Goal: Task Accomplishment & Management: Use online tool/utility

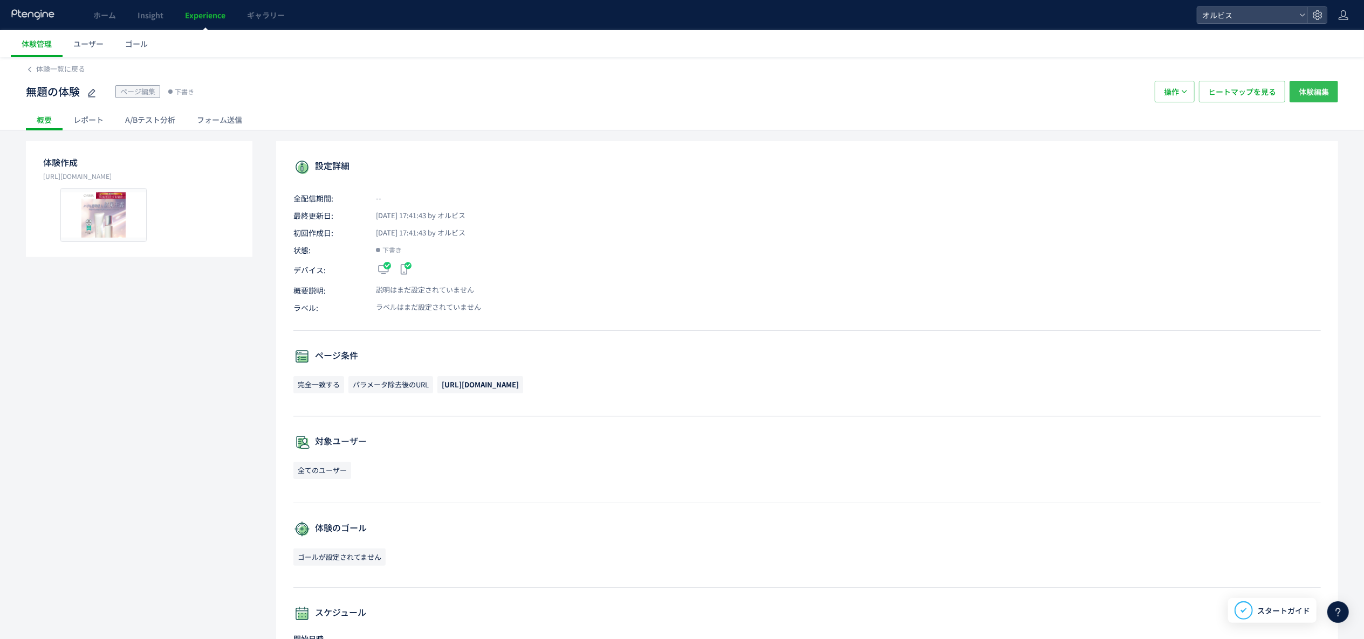
click at [757, 94] on span "体験編集" at bounding box center [1313, 92] width 30 height 22
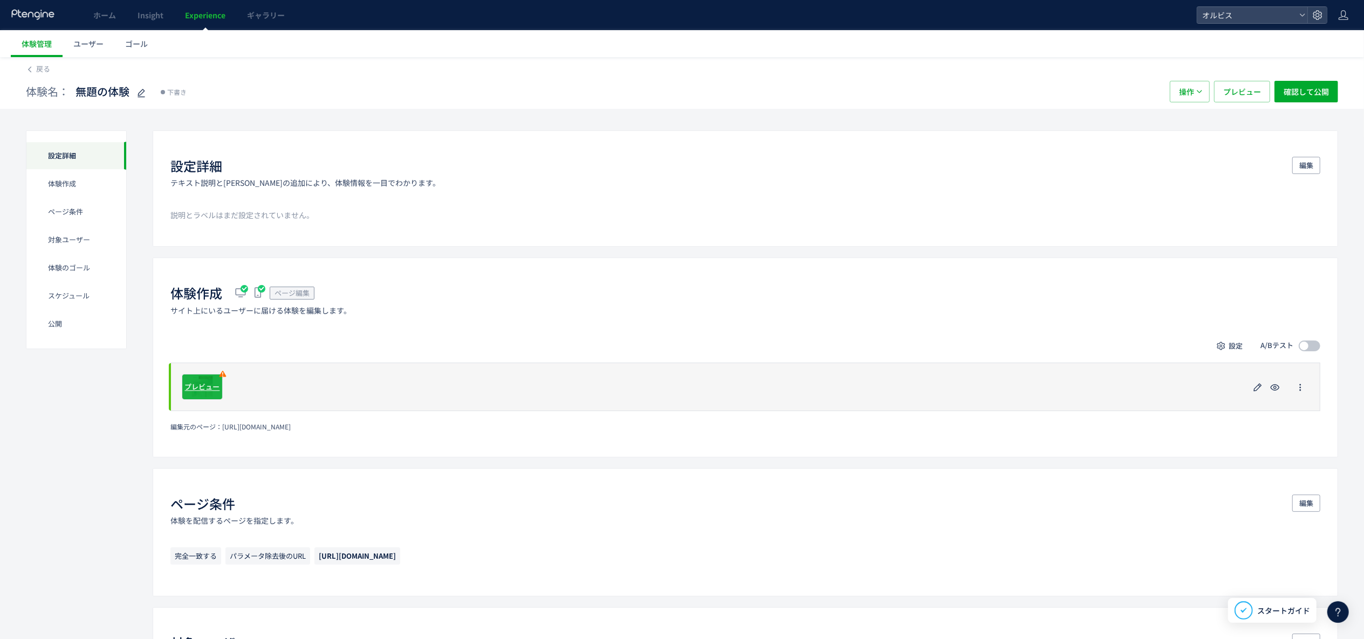
click at [195, 355] on span "プレビュー" at bounding box center [202, 387] width 35 height 10
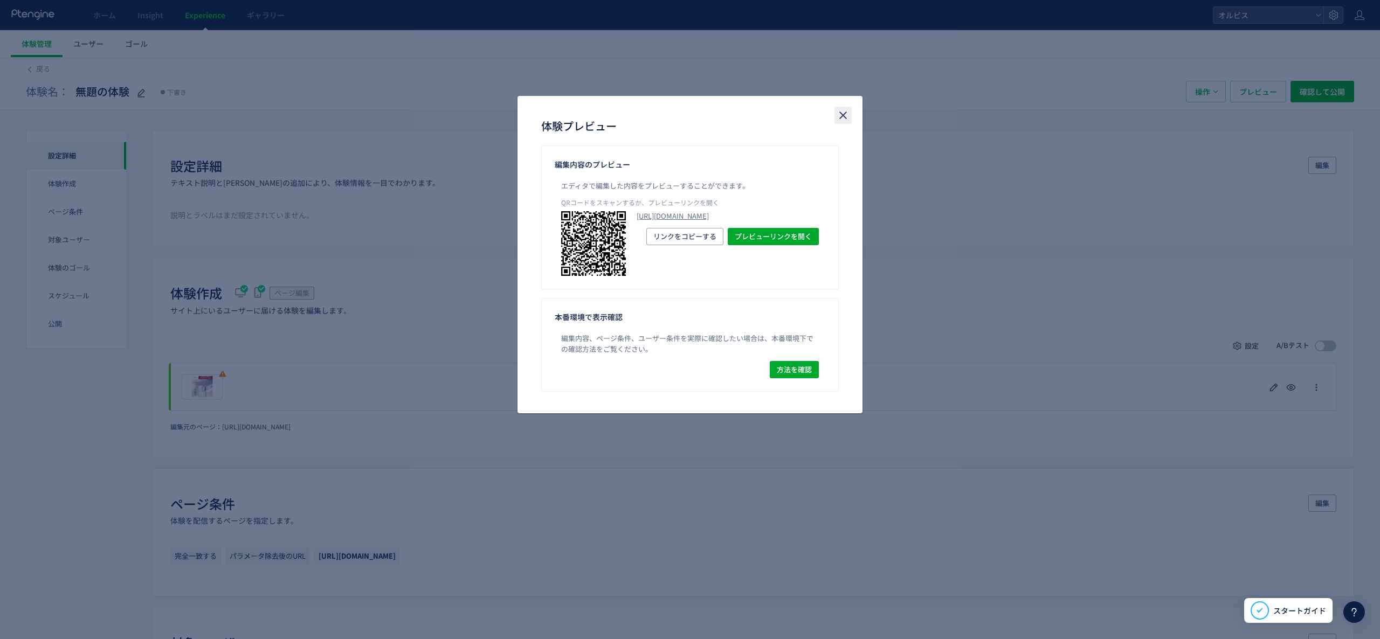
click at [757, 109] on icon "close" at bounding box center [843, 115] width 13 height 13
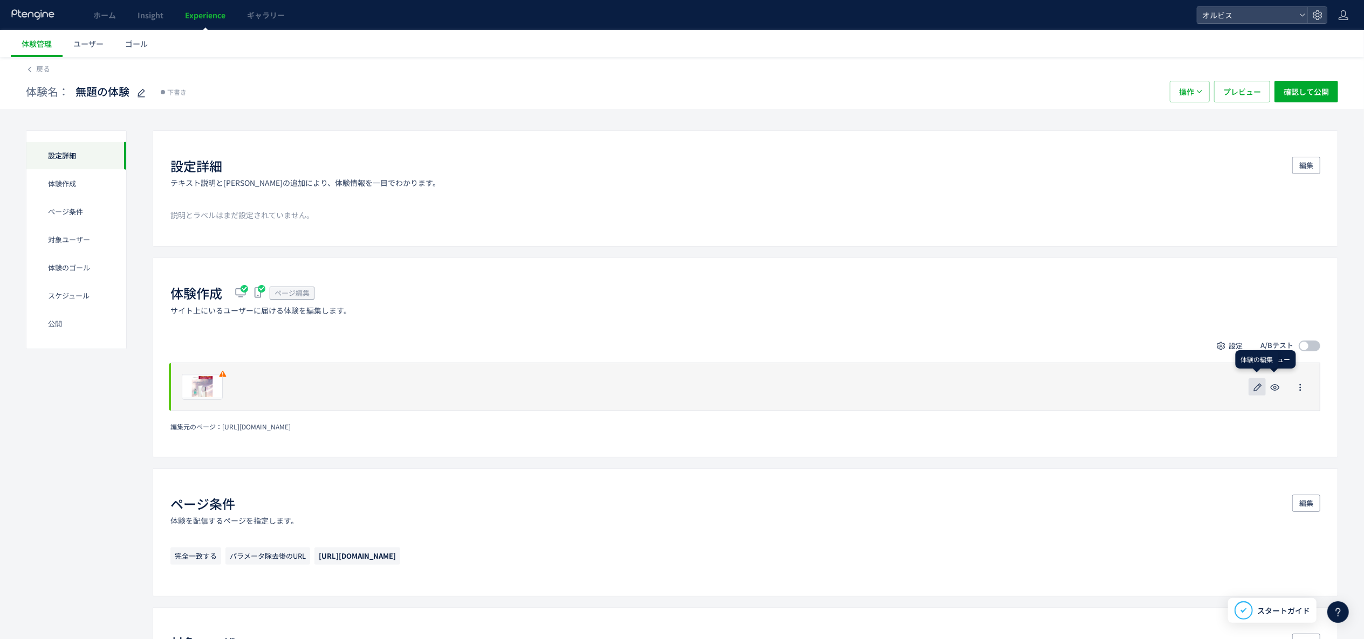
click at [757, 355] on use "button" at bounding box center [1258, 387] width 8 height 8
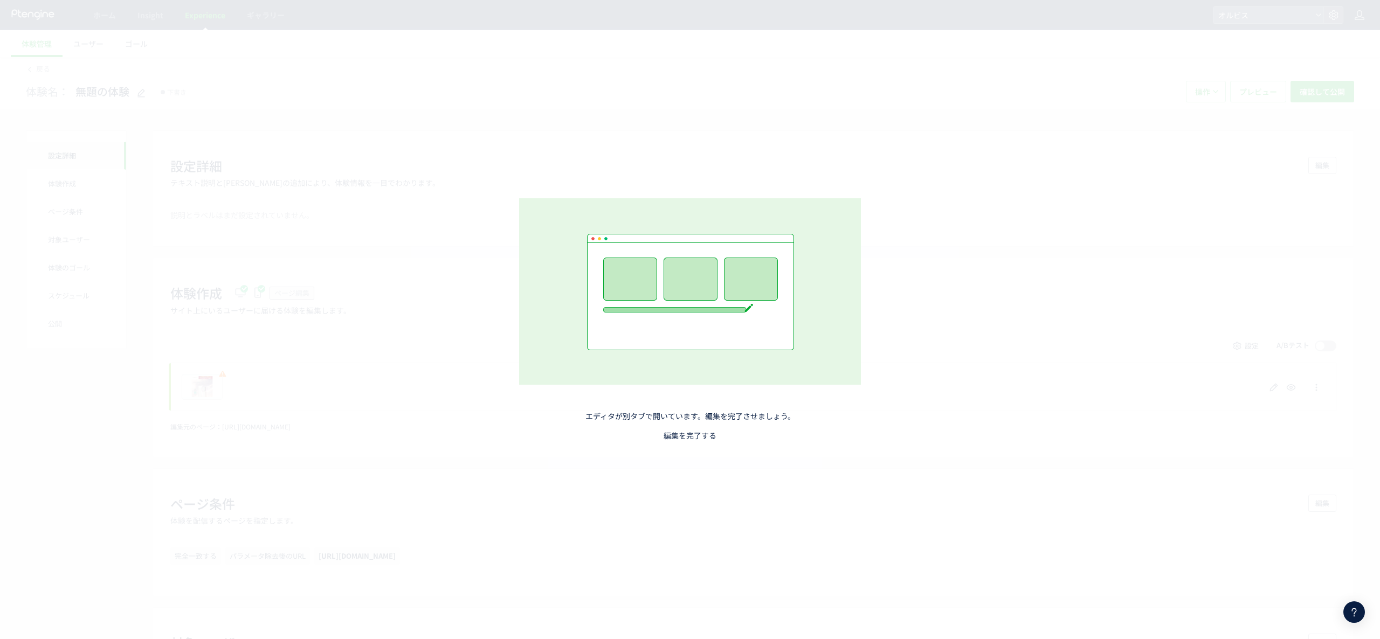
click at [679, 355] on link "編集を完了する" at bounding box center [690, 435] width 53 height 11
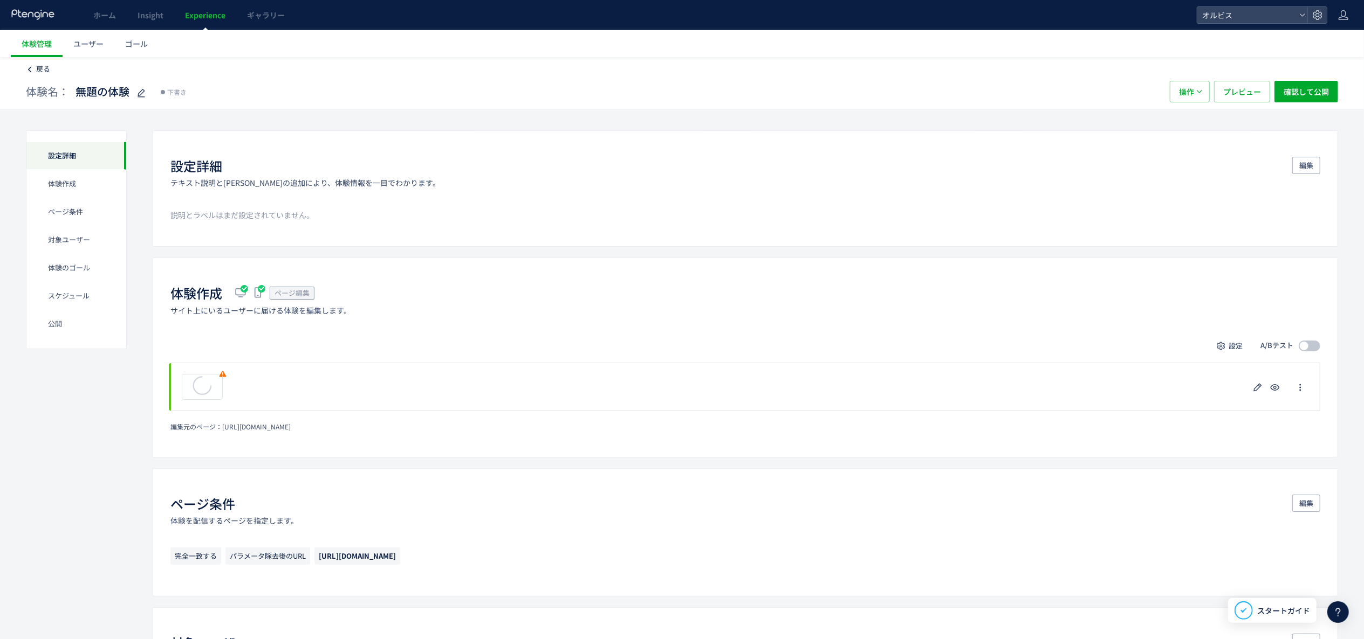
click at [31, 68] on icon at bounding box center [30, 70] width 8 height 8
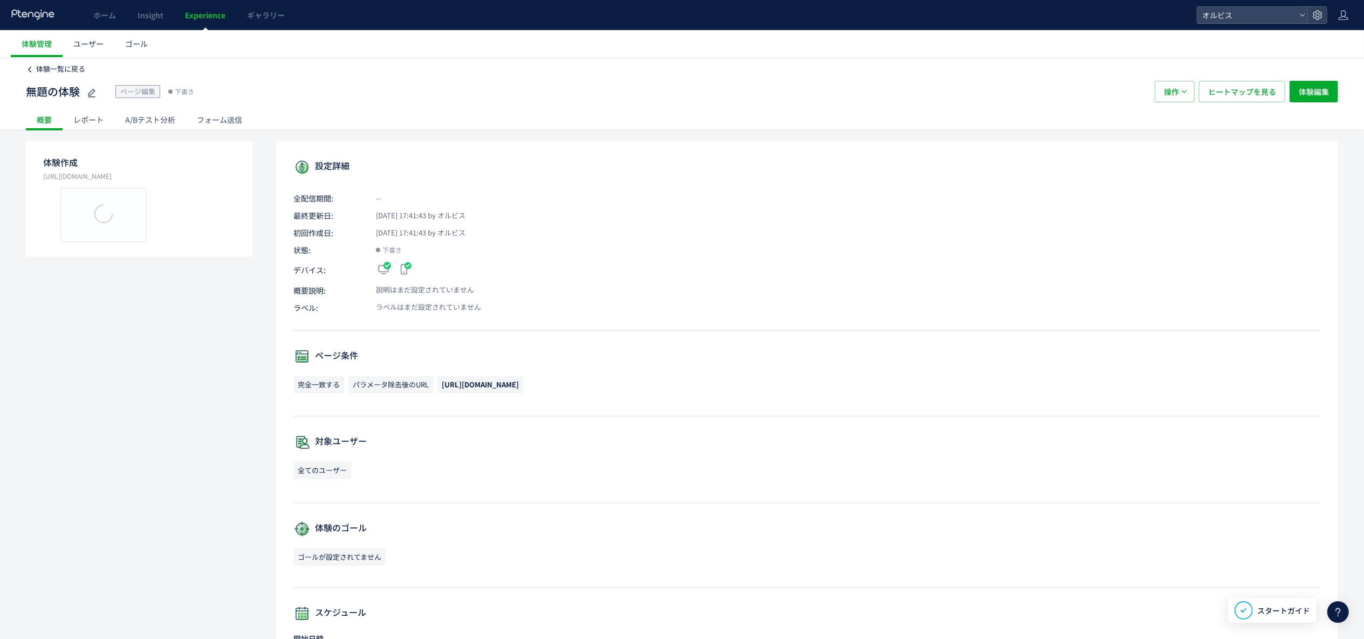
click at [59, 65] on span "体験一覧に戻る" at bounding box center [60, 69] width 49 height 10
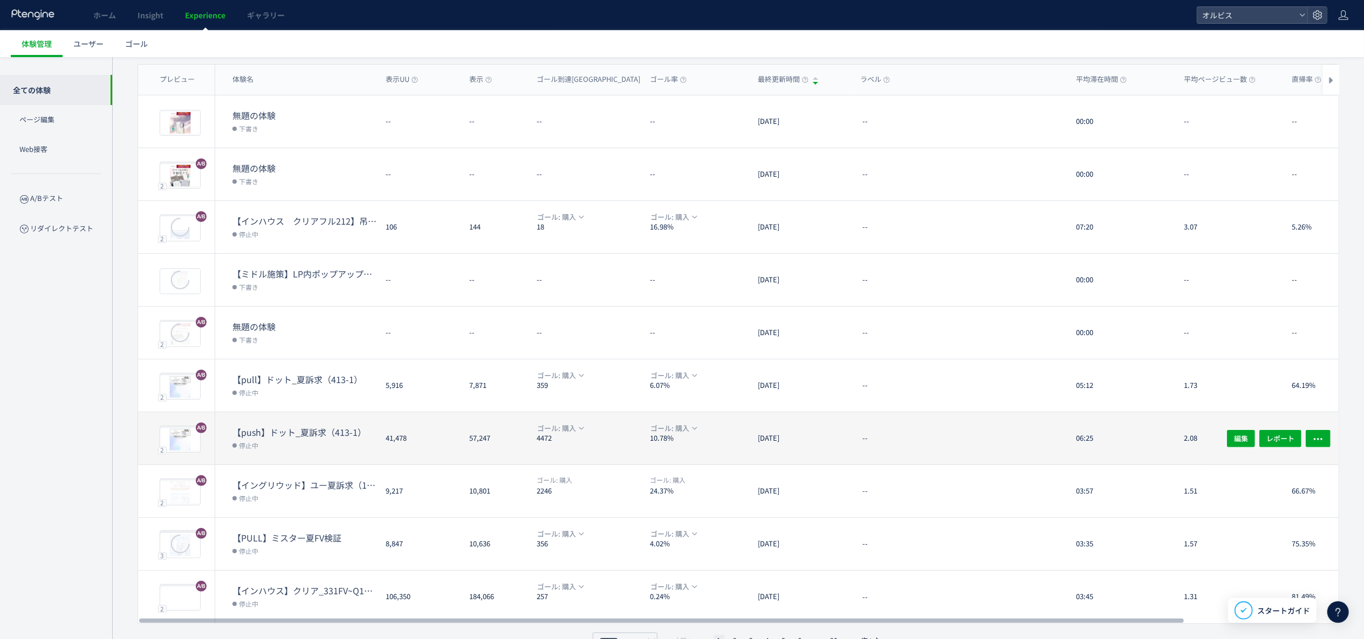
scroll to position [105, 0]
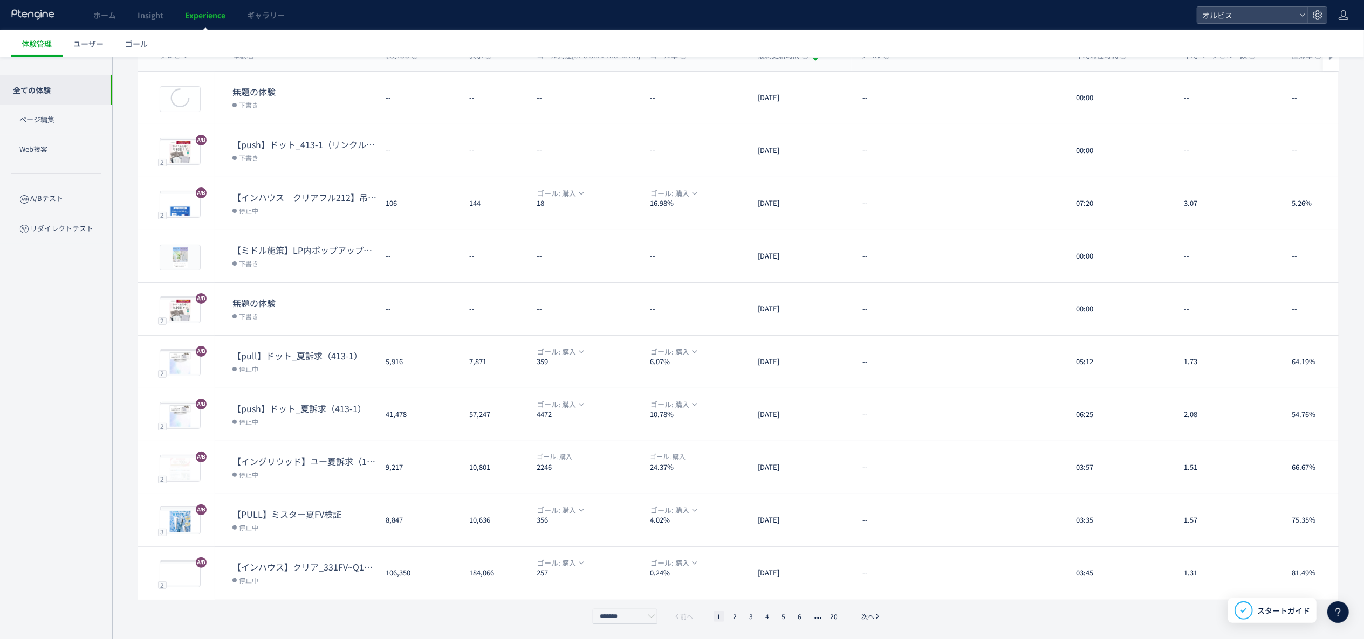
click at [745, 355] on ul "1 2 3 4 5 6 20" at bounding box center [777, 616] width 133 height 11
click at [734, 355] on li "2" at bounding box center [735, 616] width 11 height 11
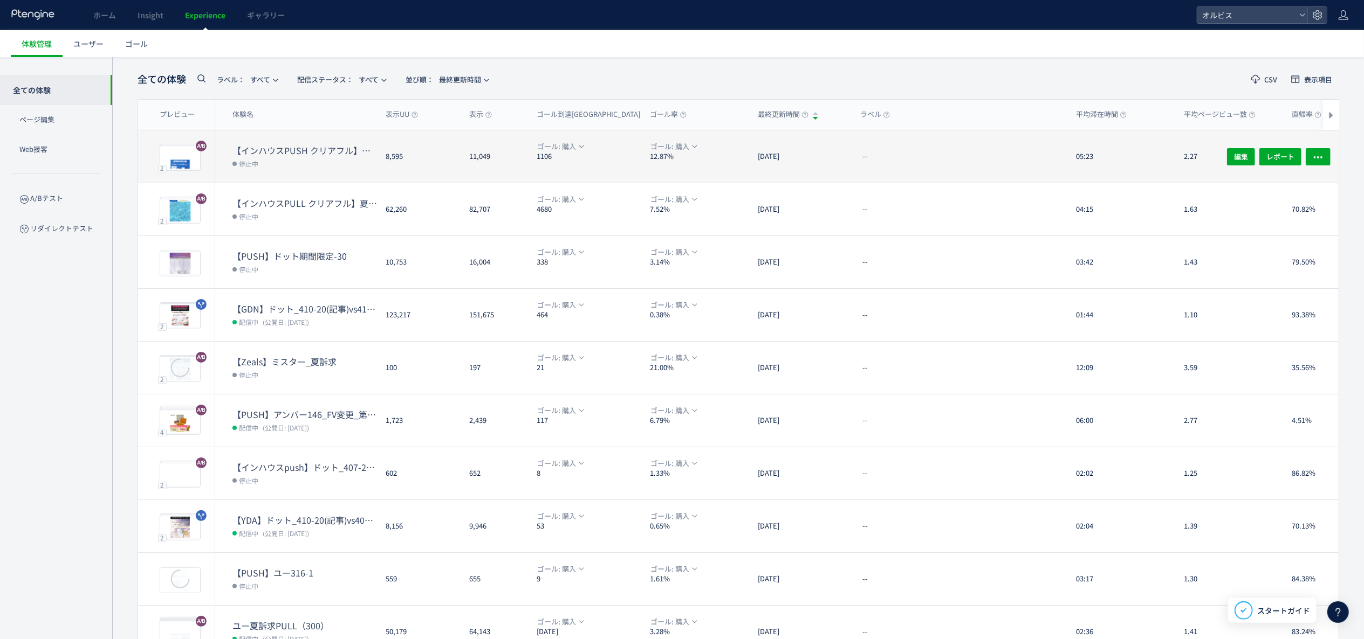
scroll to position [0, 0]
